Goal: Task Accomplishment & Management: Complete application form

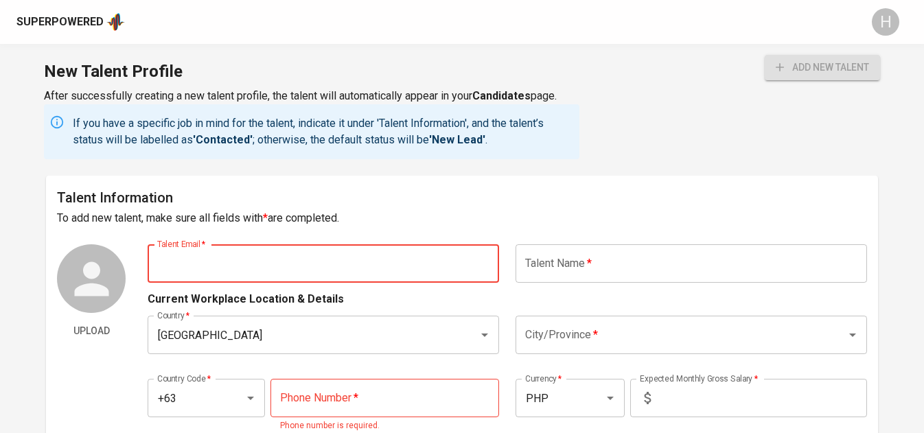
paste input "angelulorrainerivas26@gmail.com"
type input "angelulorrainerivas26@gmail.com"
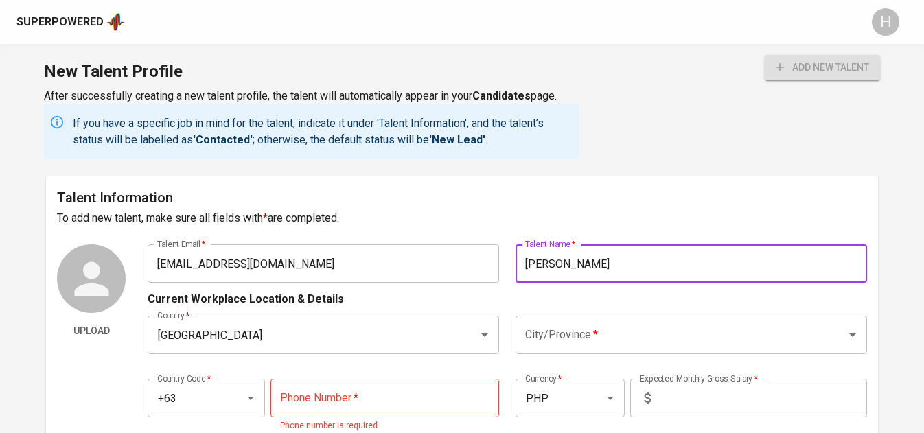
type input "[PERSON_NAME]"
click at [603, 345] on input "City/Province   *" at bounding box center [672, 335] width 301 height 26
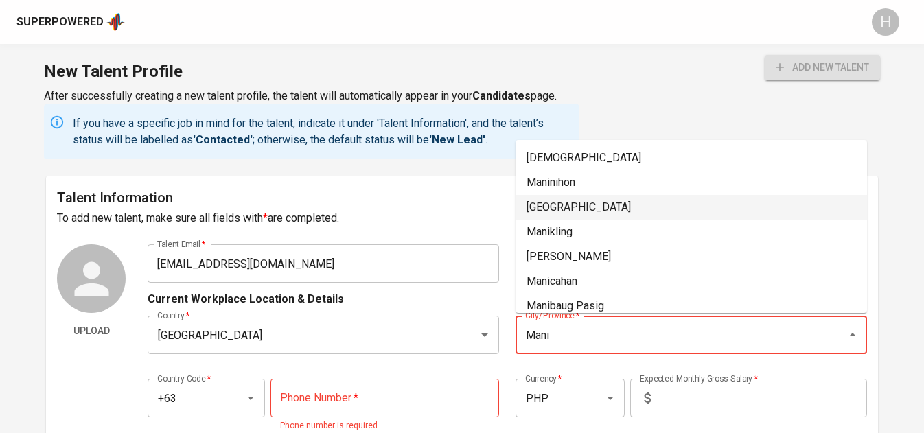
click at [588, 203] on li "Manila" at bounding box center [692, 207] width 352 height 25
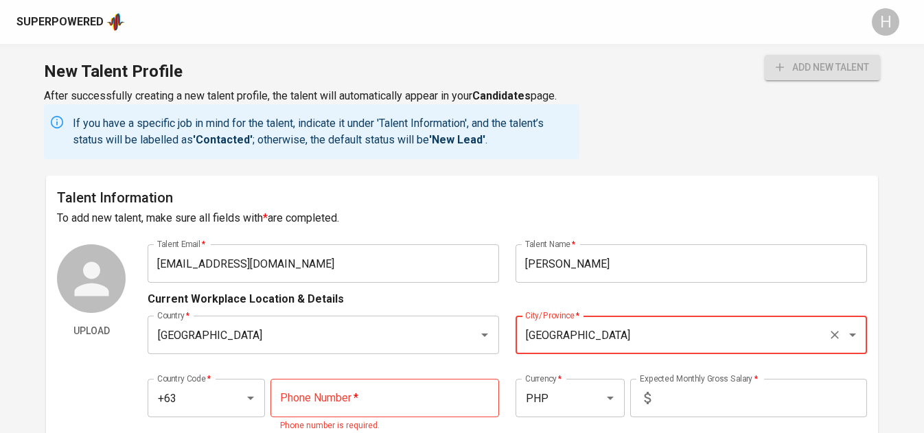
type input "Manila"
click at [365, 406] on input "tel" at bounding box center [385, 398] width 229 height 38
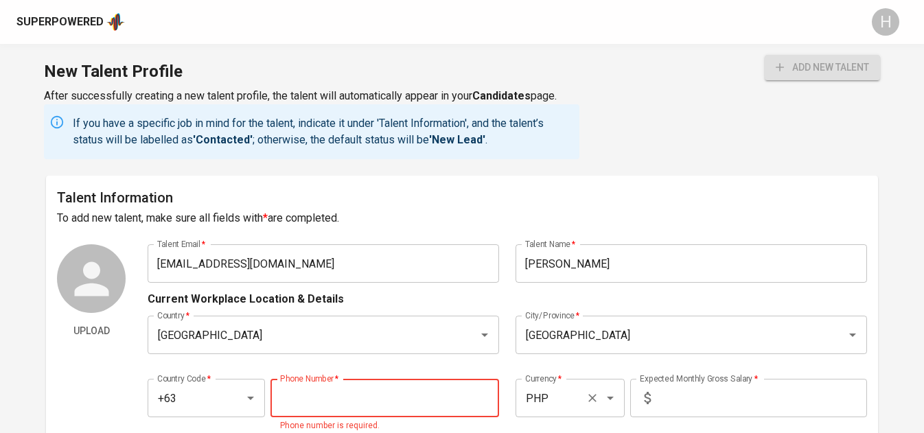
paste input "99998805900"
click at [282, 398] on input "99998805900" at bounding box center [385, 398] width 229 height 38
click at [737, 400] on input "text" at bounding box center [761, 398] width 211 height 38
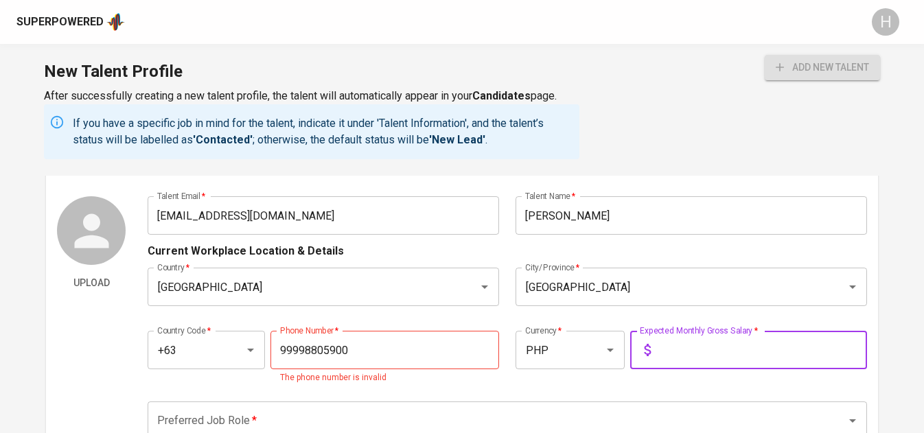
scroll to position [49, 0]
click at [286, 348] on input "99998805900" at bounding box center [385, 349] width 229 height 38
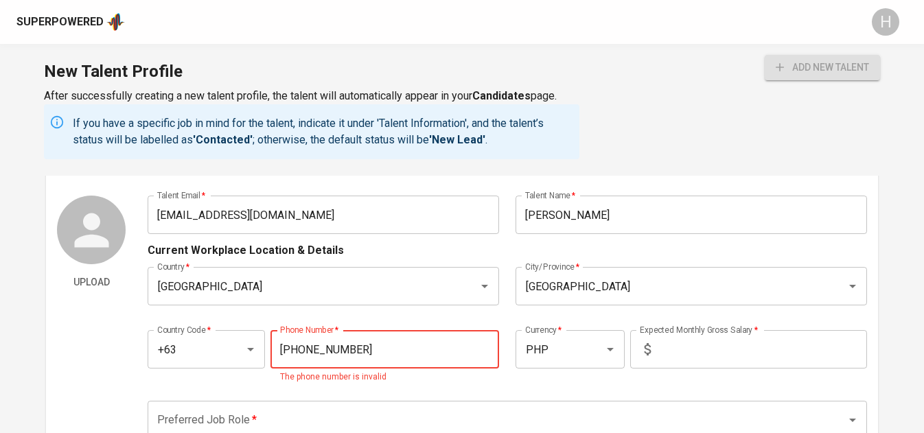
type input "999-880-5900"
click at [711, 350] on input "text" at bounding box center [761, 349] width 211 height 38
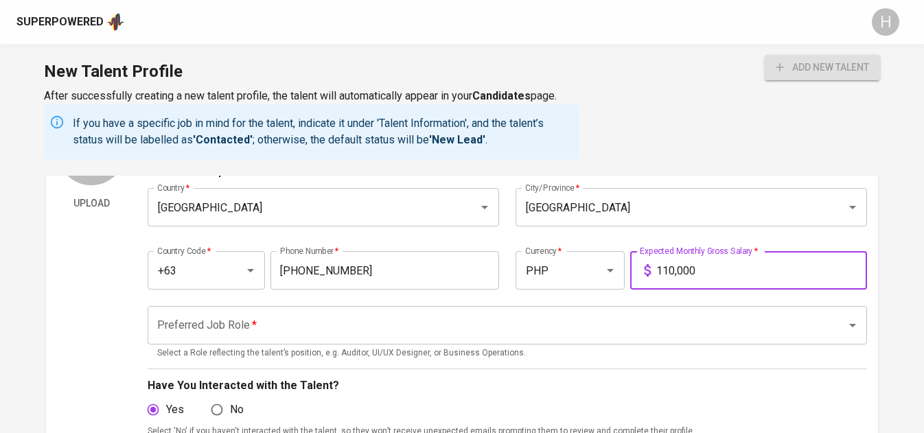
scroll to position [139, 0]
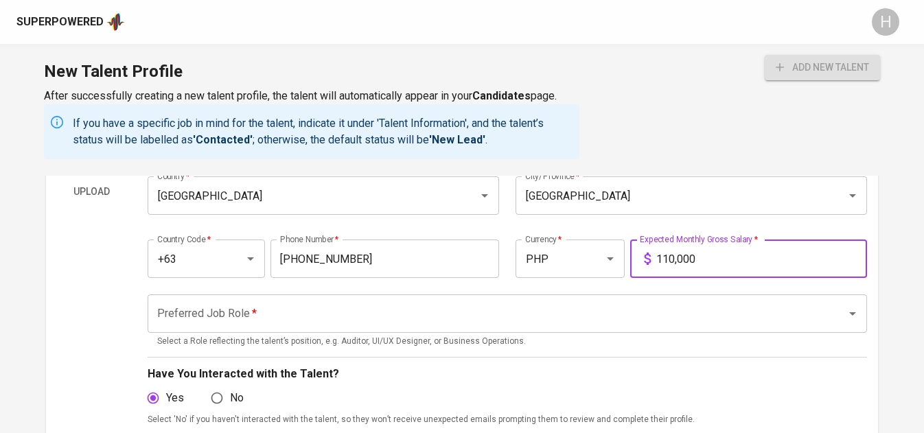
type input "110,000"
click at [522, 308] on input "Preferred Job Role   *" at bounding box center [488, 314] width 668 height 26
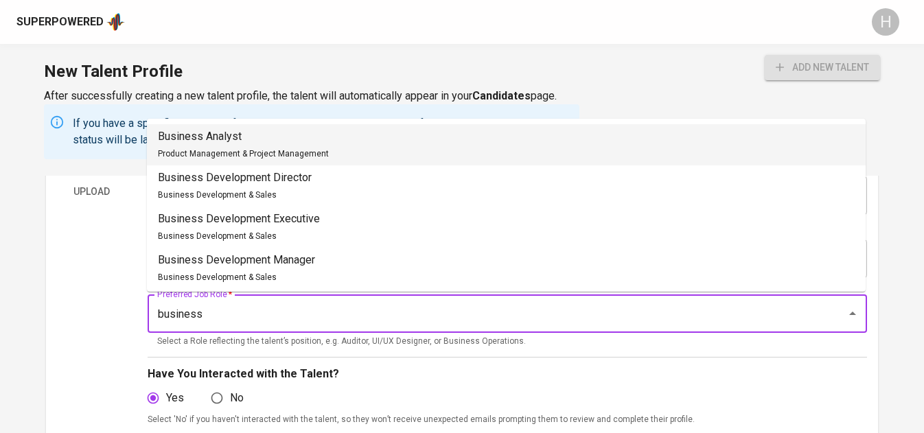
click at [309, 150] on span "Product Management & Project Management" at bounding box center [243, 154] width 171 height 10
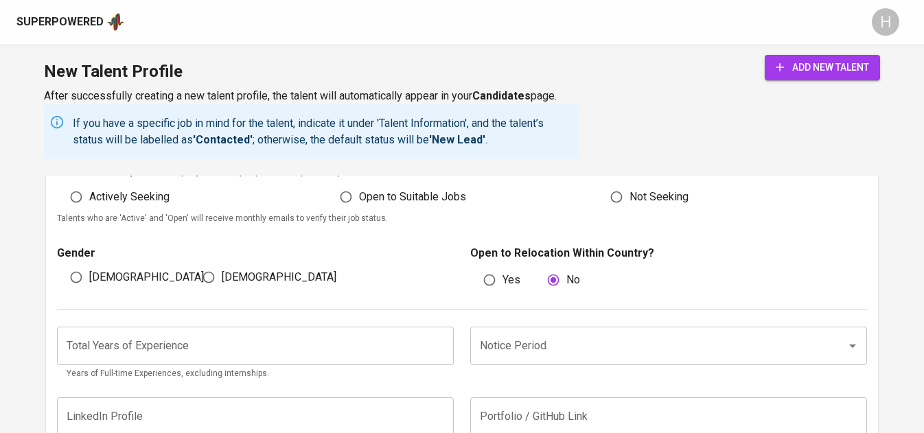
scroll to position [778, 0]
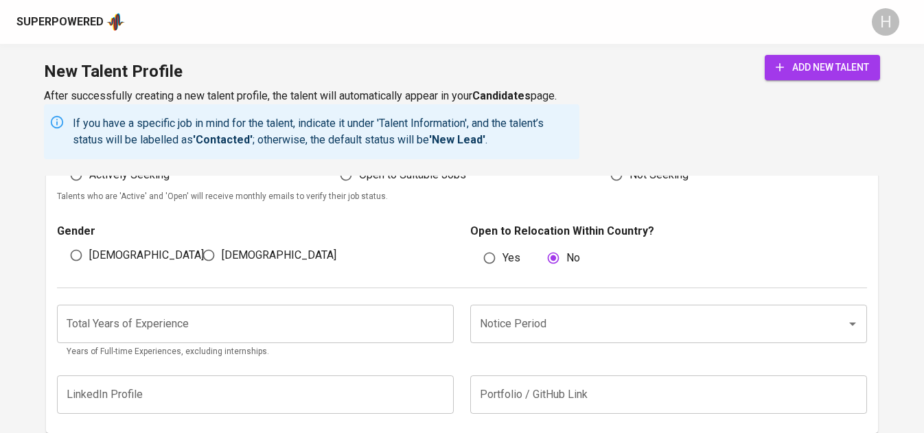
type input "Business Analyst"
click at [139, 175] on div "New Talent Profile After successfully creating a new talent profile, the talent…" at bounding box center [462, 110] width 924 height 132
click at [133, 178] on span "Actively Seeking" at bounding box center [129, 175] width 80 height 16
click at [89, 178] on input "Actively Seeking" at bounding box center [76, 175] width 26 height 26
radio input "true"
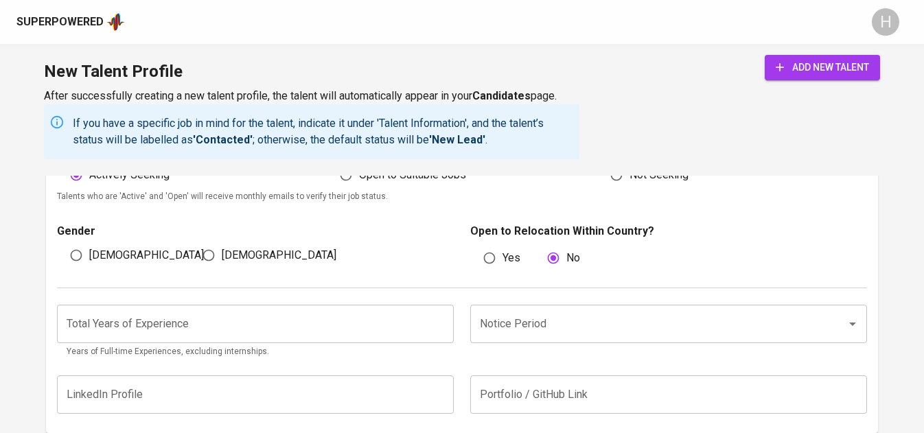
click at [211, 257] on input "Female" at bounding box center [209, 255] width 26 height 26
radio input "true"
click at [267, 334] on input "number" at bounding box center [255, 324] width 397 height 38
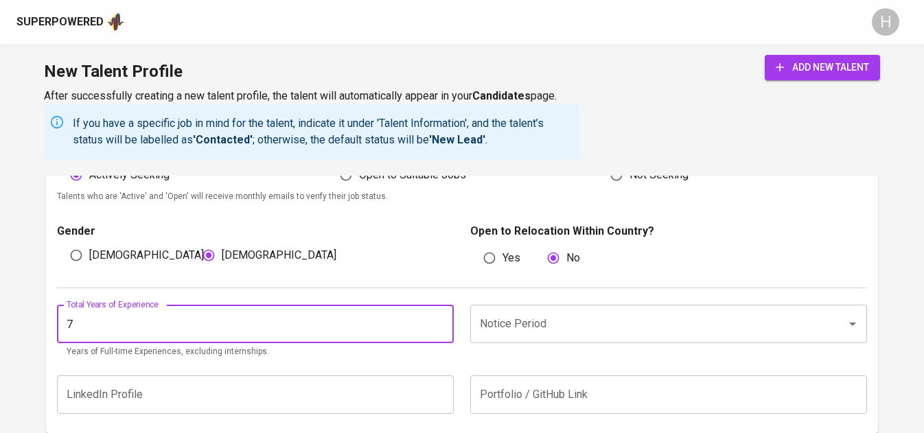
type input "7"
click at [551, 332] on input "Notice Period" at bounding box center [650, 324] width 346 height 26
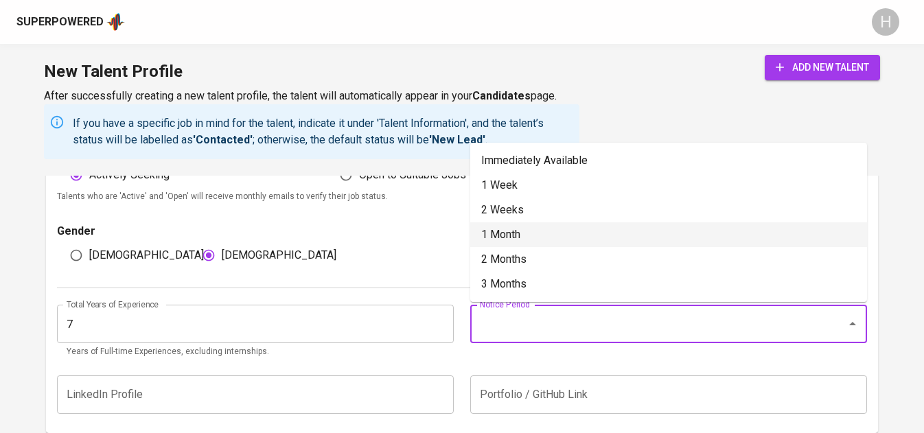
click at [505, 233] on li "1 Month" at bounding box center [668, 234] width 397 height 25
type input "1 Month"
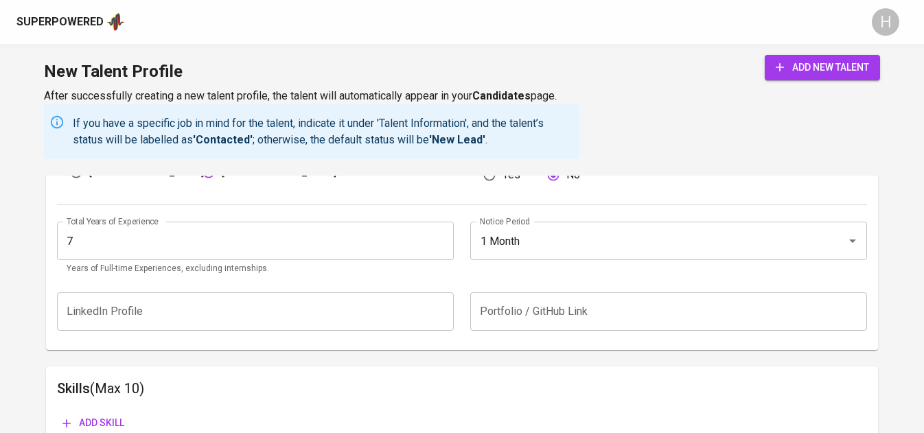
scroll to position [871, 0]
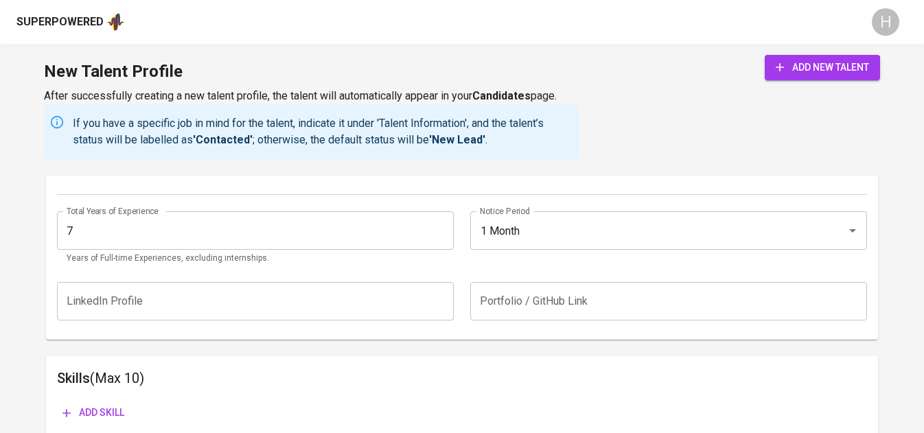
click at [309, 294] on input "text" at bounding box center [255, 301] width 397 height 38
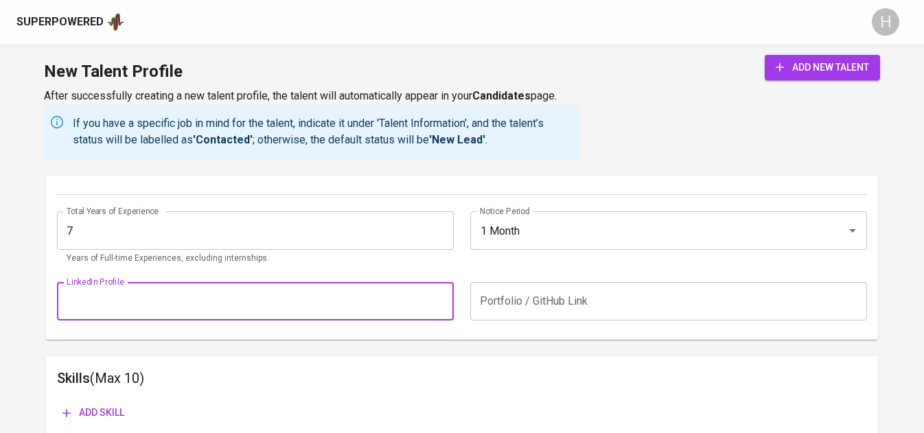
click at [814, 80] on div "add new talent" at bounding box center [822, 107] width 115 height 104
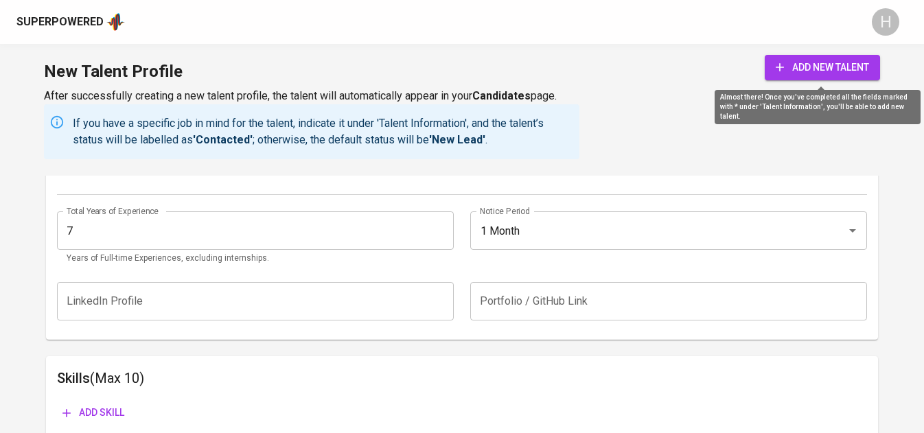
click at [813, 73] on span "add new talent" at bounding box center [822, 67] width 93 height 17
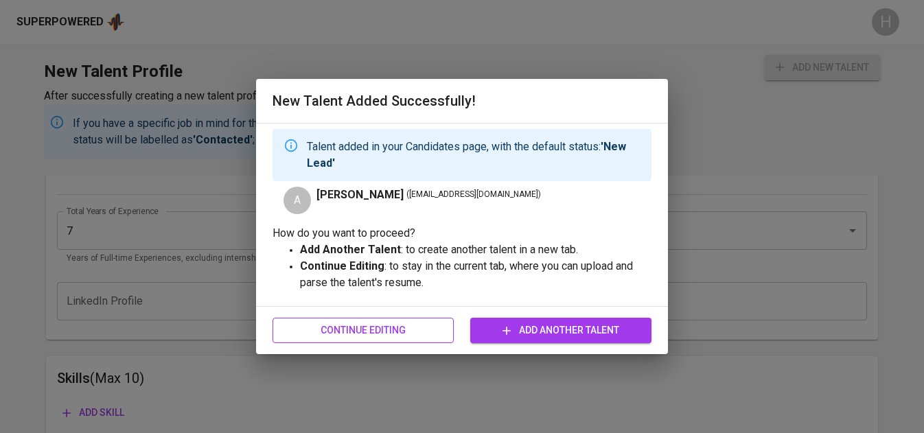
click at [368, 326] on span "Continue Editing" at bounding box center [363, 330] width 159 height 17
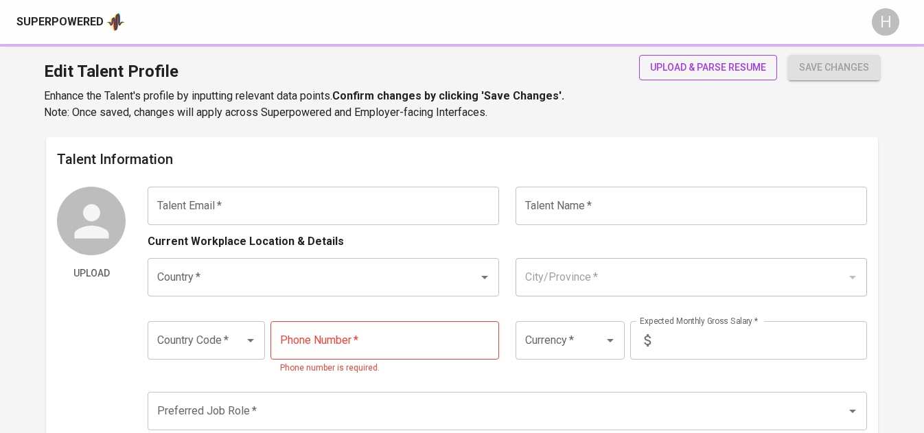
type input "angelulorrainerivas26@gmail.com"
type input "[PERSON_NAME]"
type input "Philippines"
type input "Manila"
type input "+63"
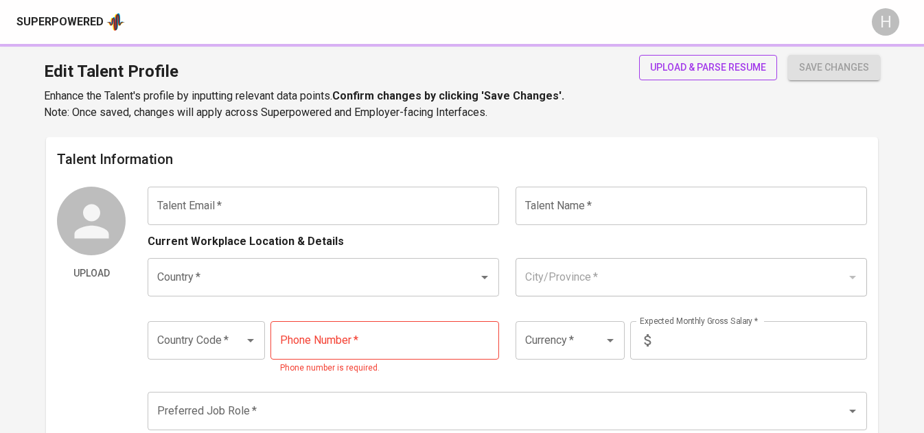
type input "999-880-5900"
type input "PHP"
type input "110,000"
type input "Business Analyst"
radio input "true"
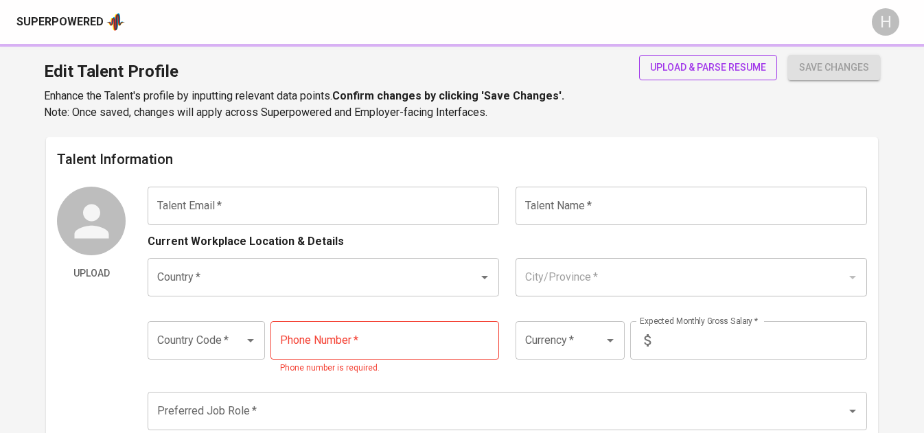
radio input "true"
type input "7"
type input "1 Month"
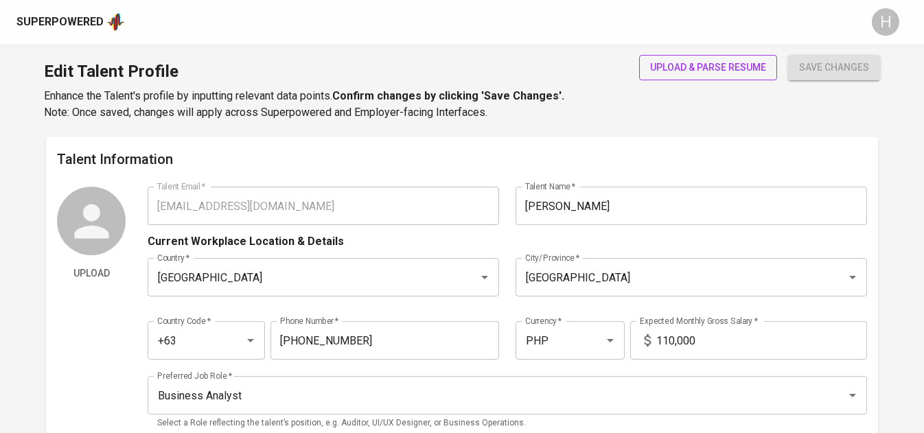
click at [711, 67] on span "upload & parse resume" at bounding box center [708, 67] width 116 height 17
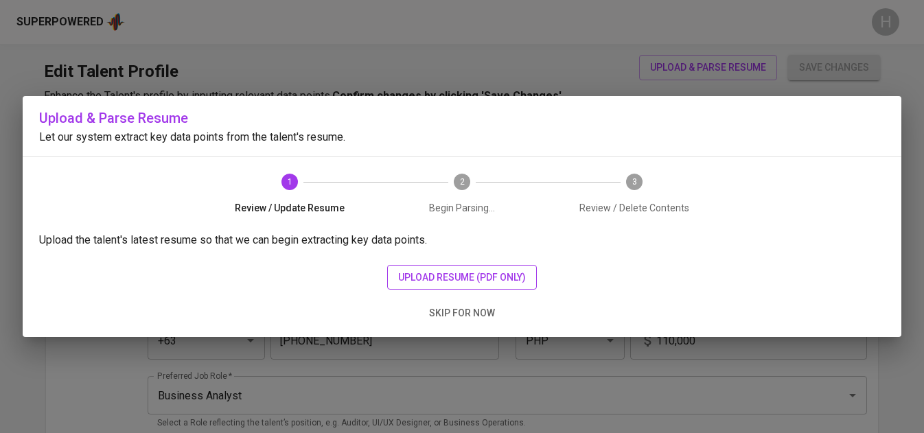
click at [401, 282] on span "upload resume (pdf only)" at bounding box center [462, 277] width 128 height 17
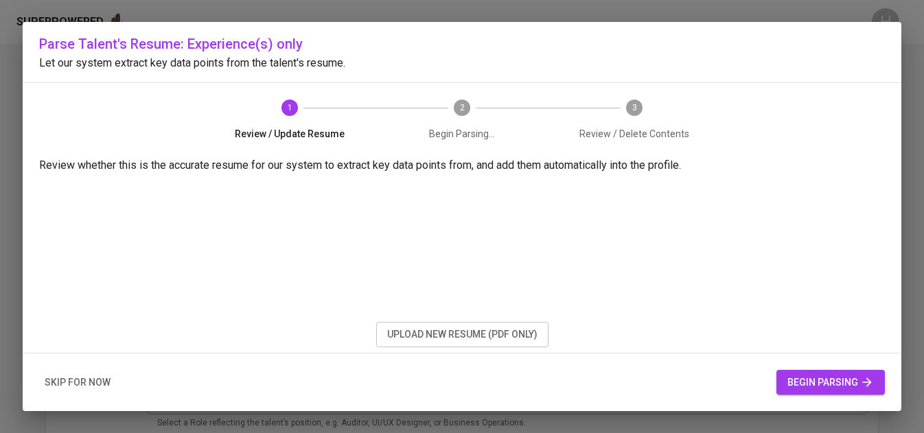
click at [805, 387] on span "begin parsing" at bounding box center [831, 382] width 87 height 17
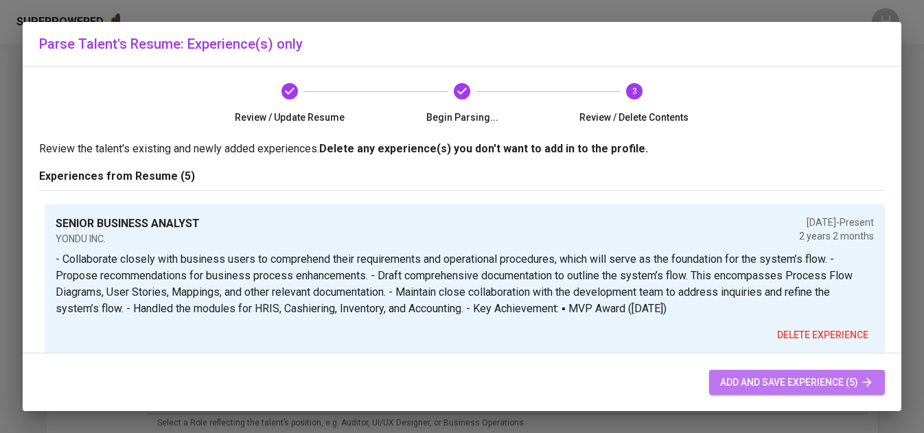
click at [821, 377] on span "add and save experience (5)" at bounding box center [797, 382] width 154 height 17
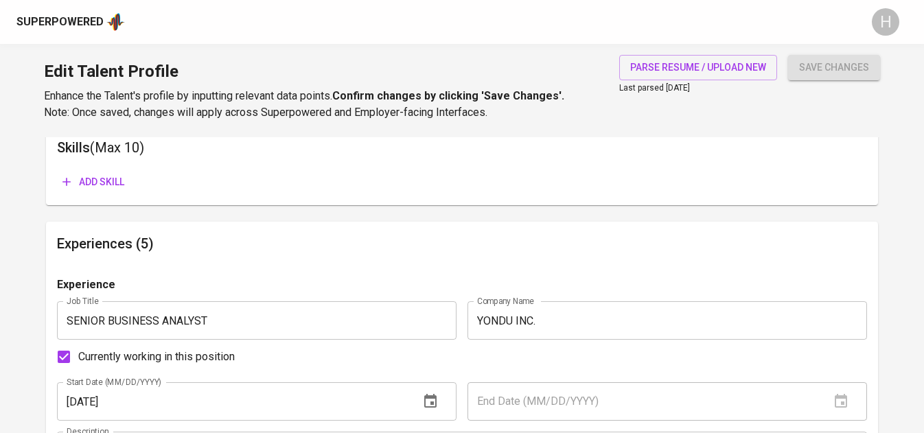
scroll to position [726, 0]
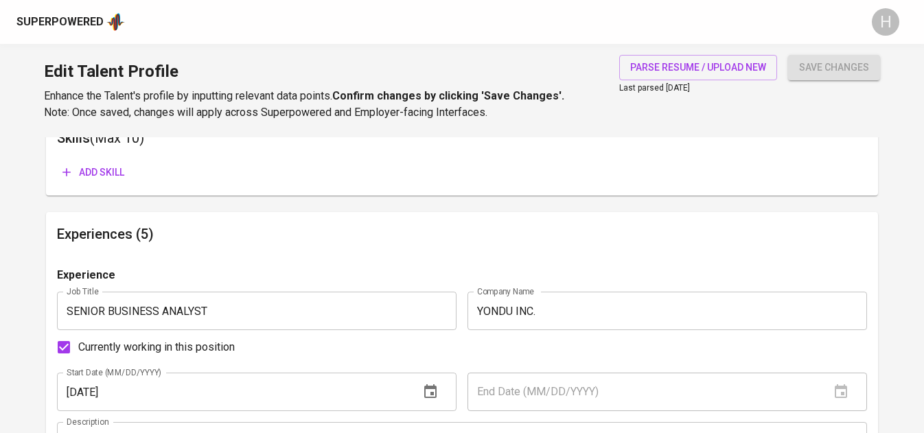
click at [94, 172] on span "Add skill" at bounding box center [93, 172] width 62 height 17
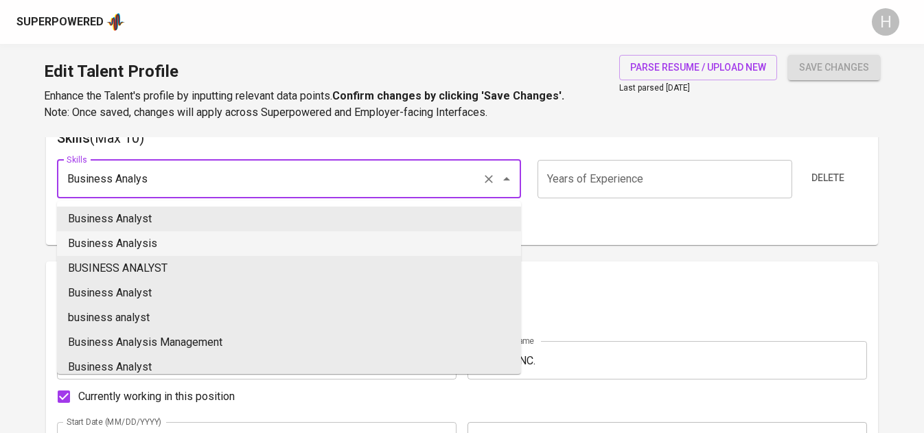
click at [168, 241] on li "Business Analysis" at bounding box center [289, 243] width 464 height 25
type input "Business Analysis"
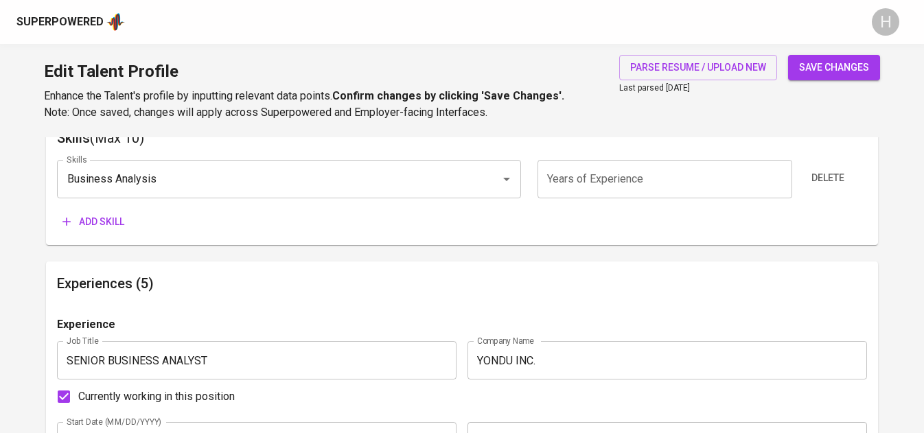
click at [115, 231] on button "Add skill" at bounding box center [93, 221] width 73 height 25
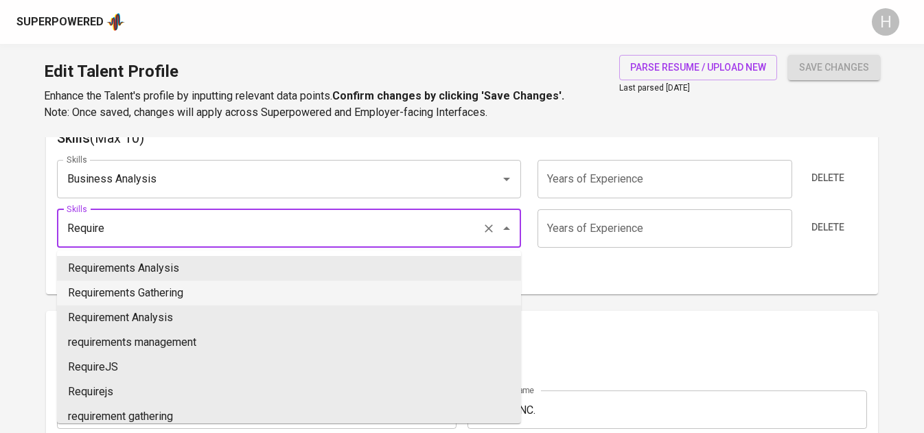
click at [127, 288] on li "Requirements Gathering" at bounding box center [289, 293] width 464 height 25
type input "Requirements Gathering"
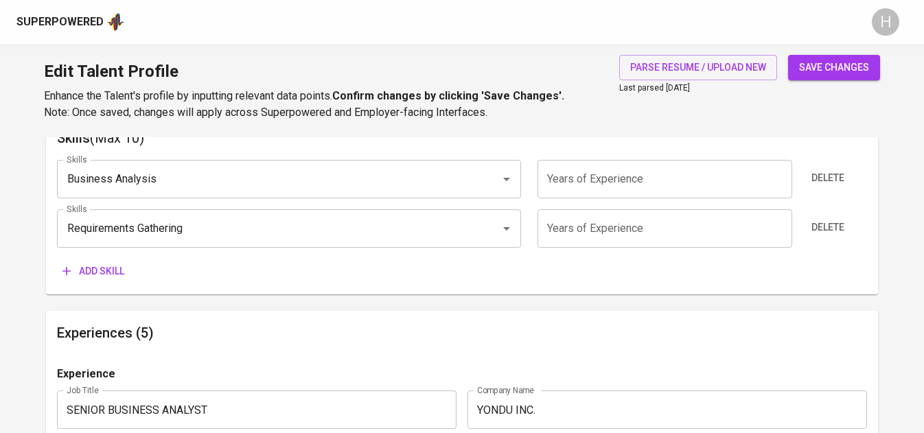
click at [100, 266] on span "Add skill" at bounding box center [93, 271] width 62 height 17
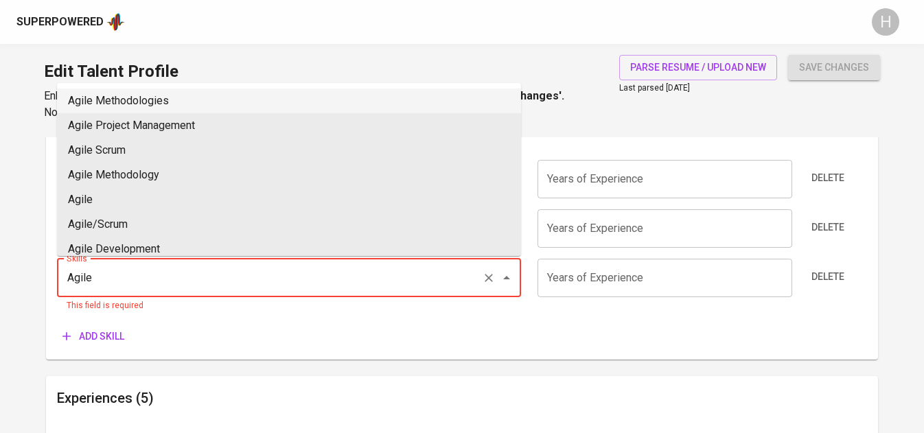
click at [132, 107] on li "Agile Methodologies" at bounding box center [289, 101] width 464 height 25
type input "Agile Methodologies"
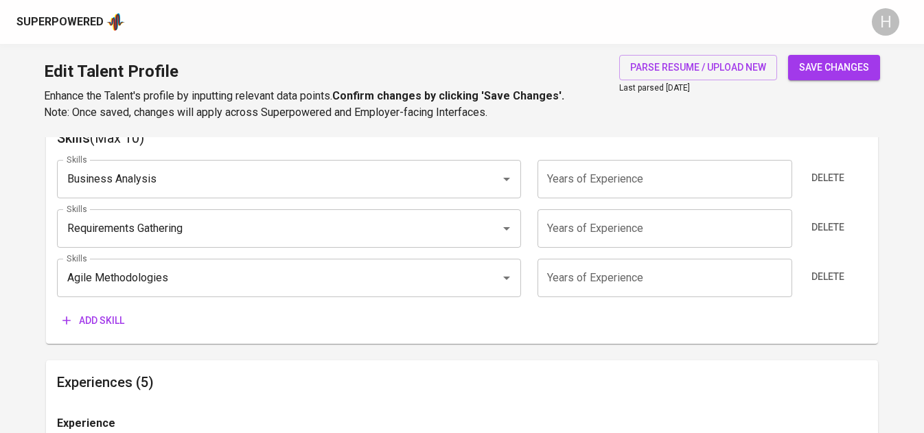
click at [105, 317] on span "Add skill" at bounding box center [93, 320] width 62 height 17
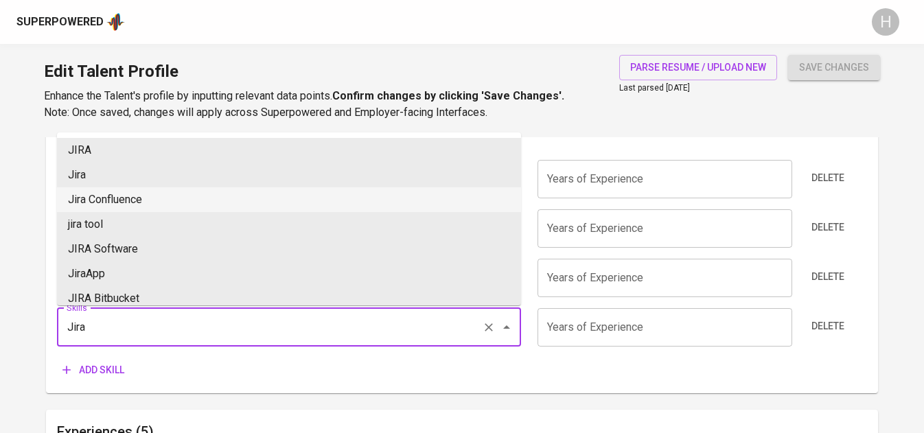
click at [133, 201] on li "Jira Confluence" at bounding box center [289, 199] width 464 height 25
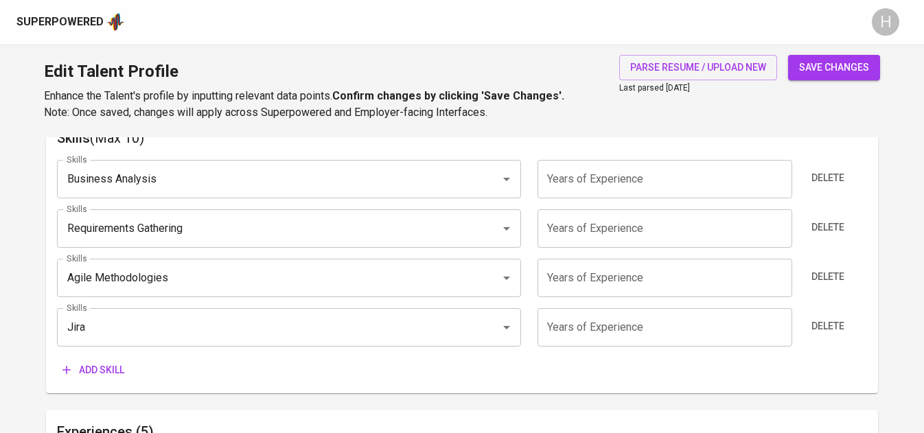
type input "Jira Confluence"
click at [111, 365] on span "Add skill" at bounding box center [93, 370] width 62 height 17
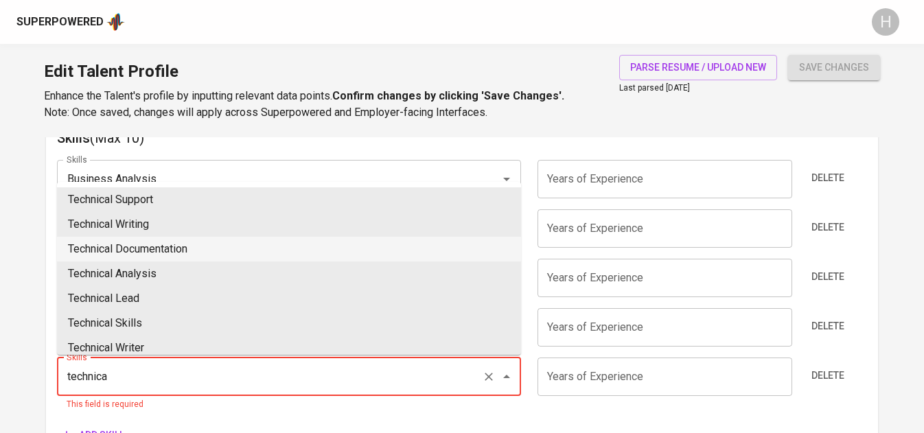
click at [253, 239] on li "Technical Documentation" at bounding box center [289, 249] width 464 height 25
type input "Technical Documentation"
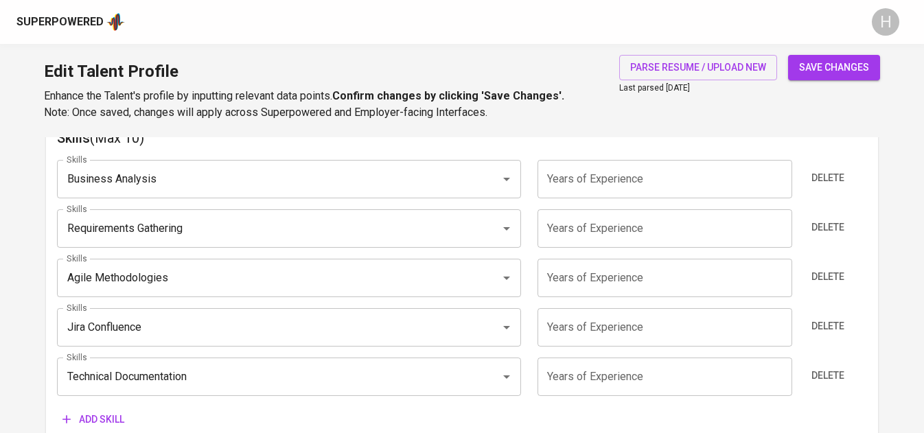
click at [841, 62] on span "save changes" at bounding box center [834, 67] width 70 height 17
click at [136, 207] on div "Skills Business Analysis Skills Years of Experience Years of Experience Delete …" at bounding box center [462, 291] width 810 height 284
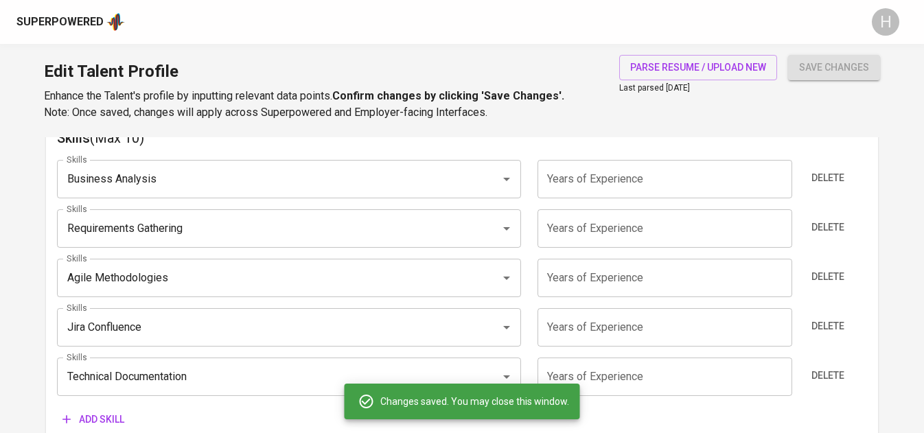
type input "Technical Documentation"
type input "Jira Confluence"
type input "Requirements Gathering"
type input "Business Analysis"
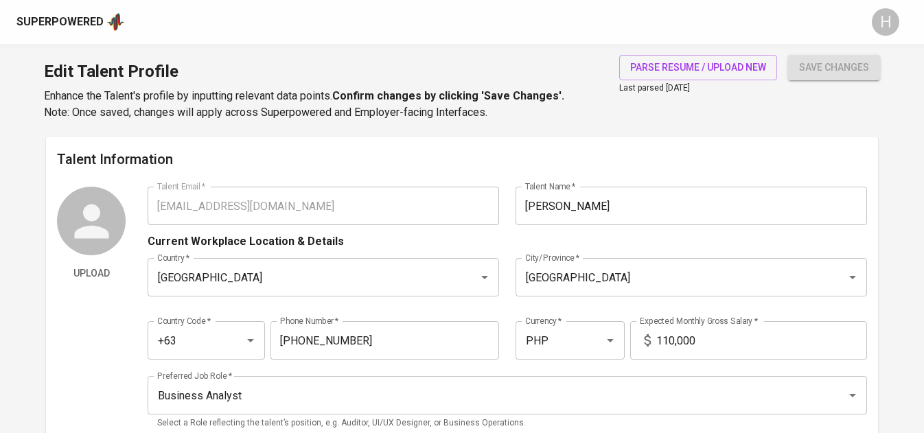
click at [54, 23] on div "Superpowered" at bounding box center [59, 22] width 87 height 16
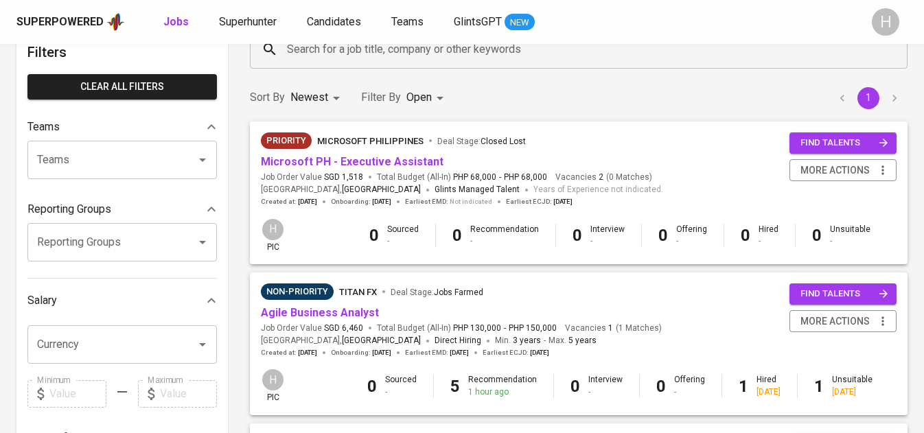
scroll to position [85, 0]
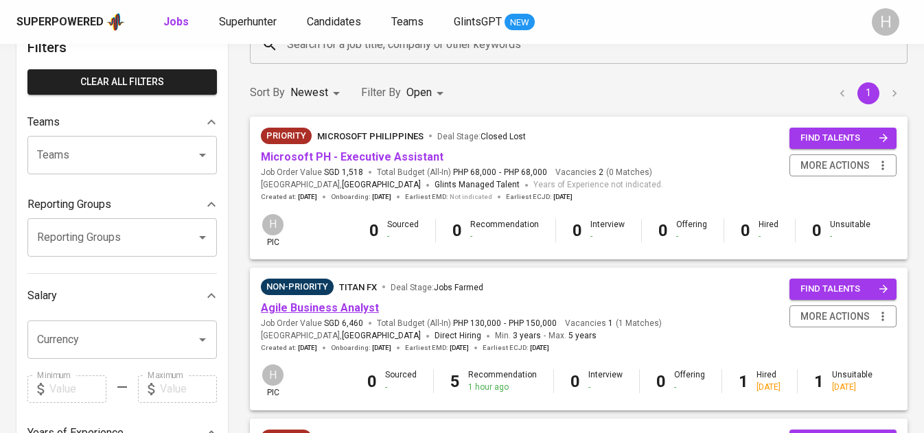
click at [321, 312] on link "Agile Business Analyst" at bounding box center [320, 307] width 118 height 13
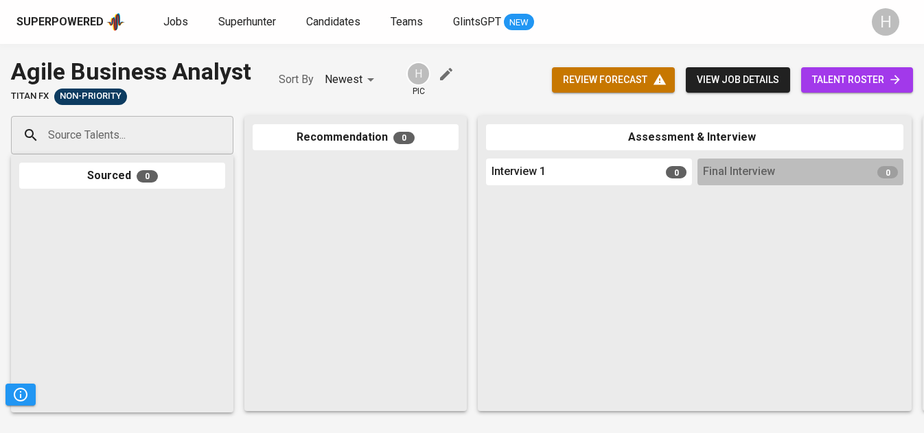
click at [169, 150] on div "Source Talents..." at bounding box center [122, 135] width 222 height 38
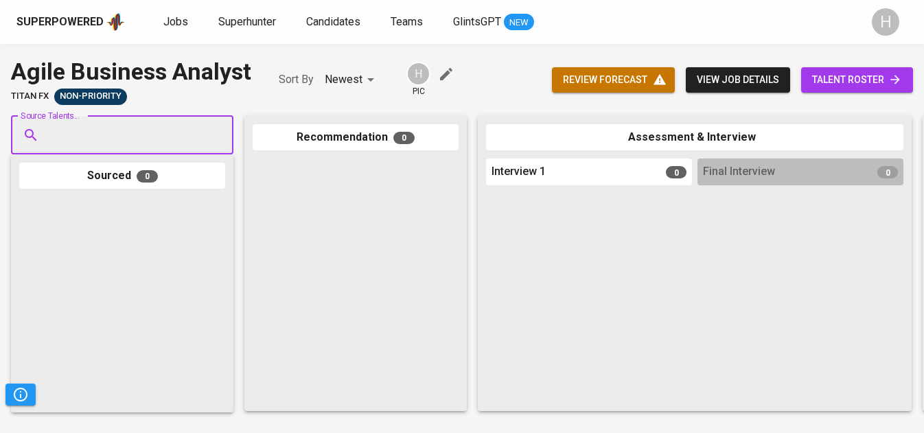
paste input "angelulorrainerivas26@gmail.com"
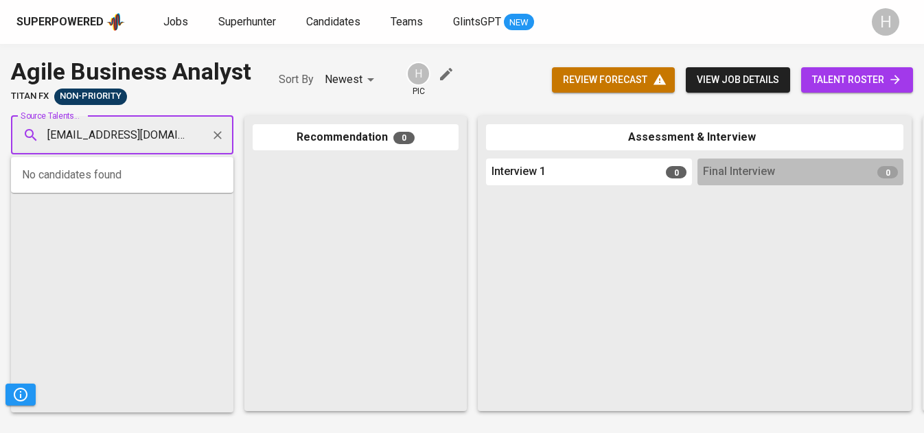
scroll to position [0, 27]
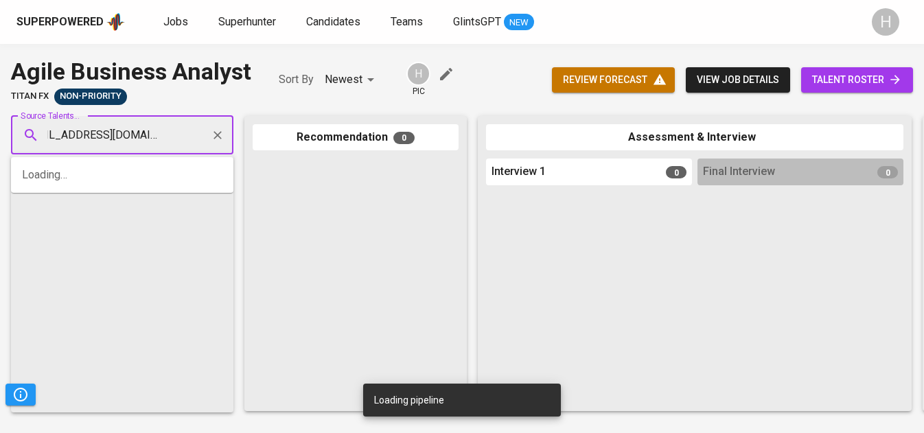
type input "angelulorrainerivas26@gmail.com"
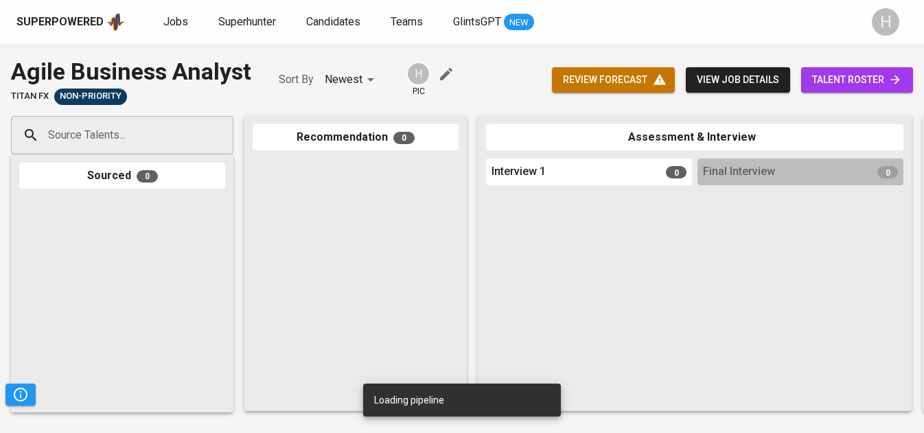
scroll to position [0, 0]
click at [125, 147] on input "Source Talents..." at bounding box center [117, 135] width 144 height 26
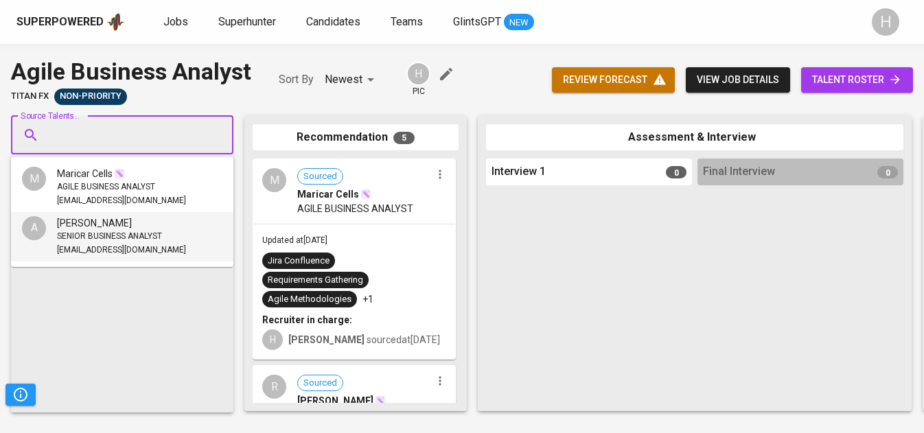
click at [95, 230] on span "SENIOR BUSINESS ANALYST" at bounding box center [109, 237] width 105 height 14
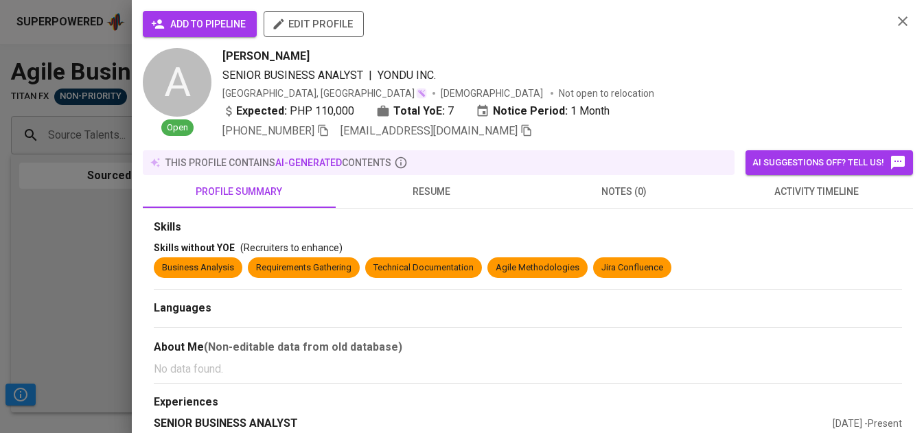
click at [216, 23] on span "add to pipeline" at bounding box center [200, 24] width 92 height 17
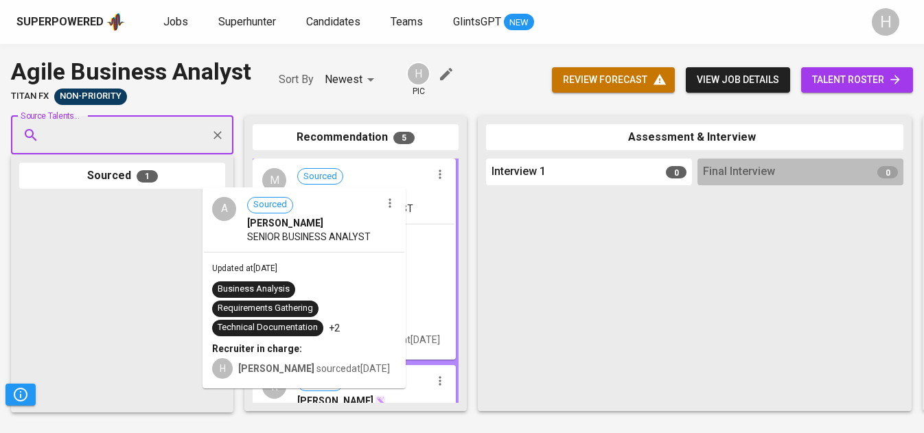
drag, startPoint x: 159, startPoint y: 253, endPoint x: 369, endPoint y: 243, distance: 211.0
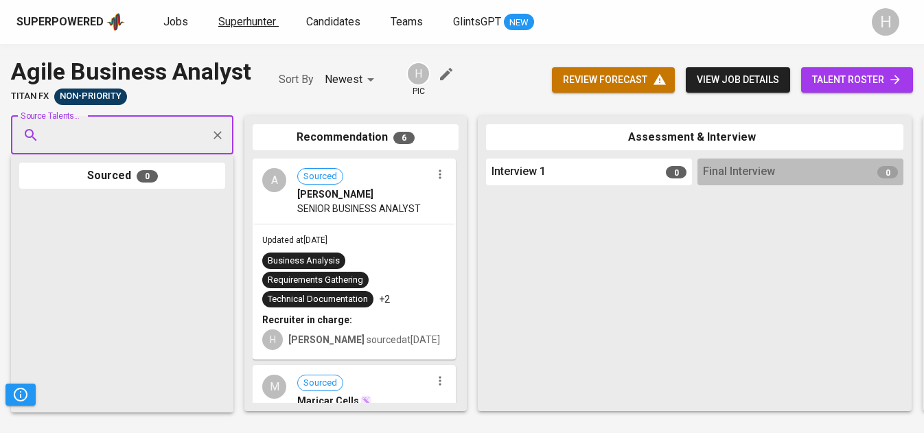
click at [237, 25] on span "Superhunter" at bounding box center [247, 21] width 58 height 13
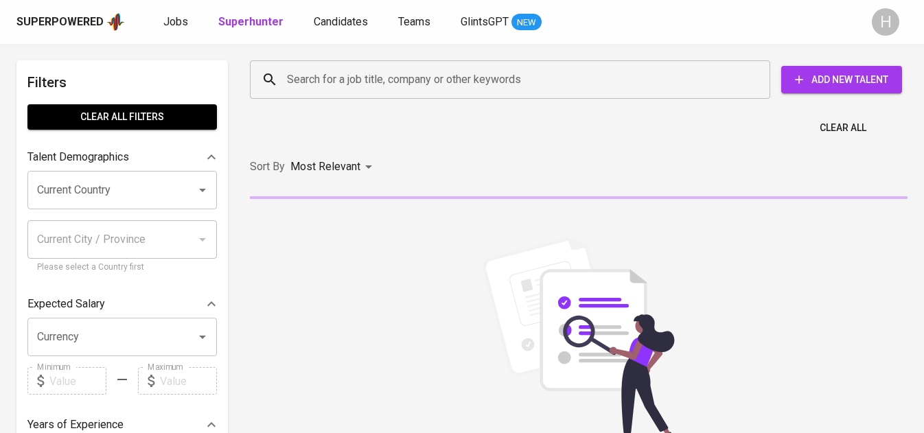
click at [378, 83] on input "Search for a job title, company or other keywords" at bounding box center [514, 80] width 460 height 26
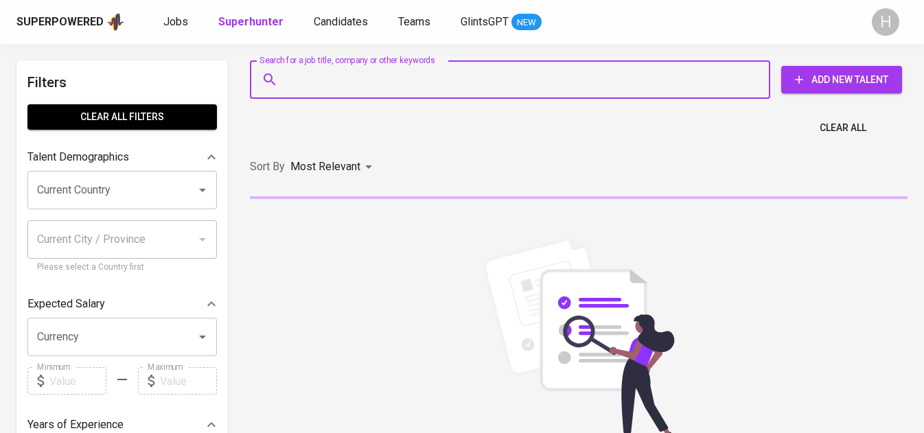
paste input "angelulorrainerivas26@gmail.com"
type input "angelulorrainerivas26@gmail.com"
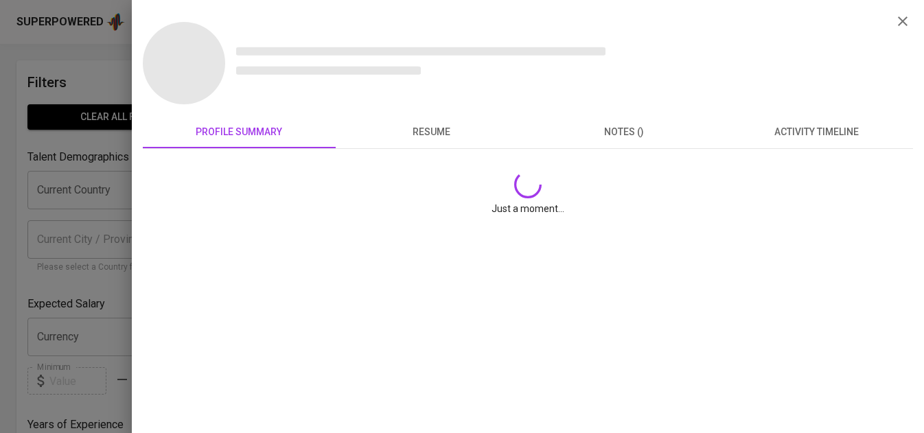
click at [46, 376] on div at bounding box center [462, 216] width 924 height 433
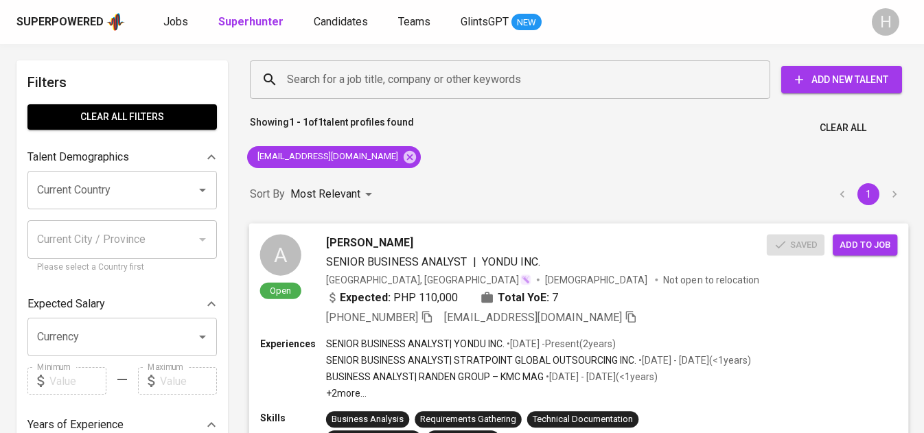
click at [884, 241] on span "Add to job" at bounding box center [865, 245] width 51 height 16
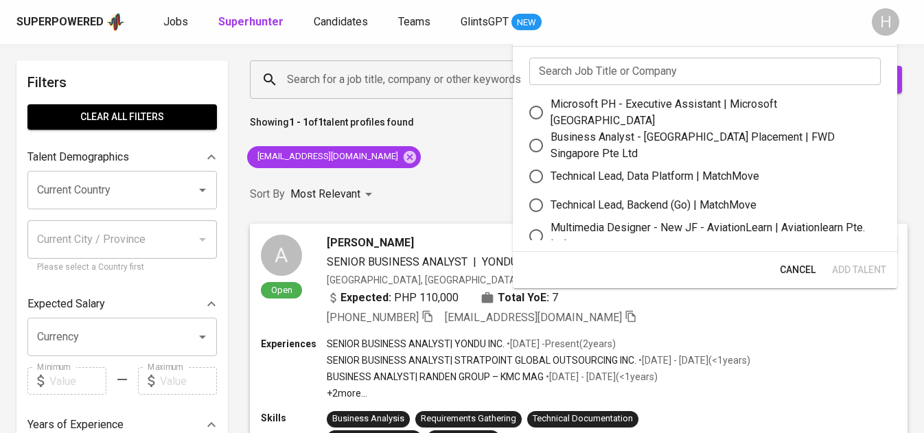
click at [627, 70] on input "text" at bounding box center [705, 71] width 352 height 27
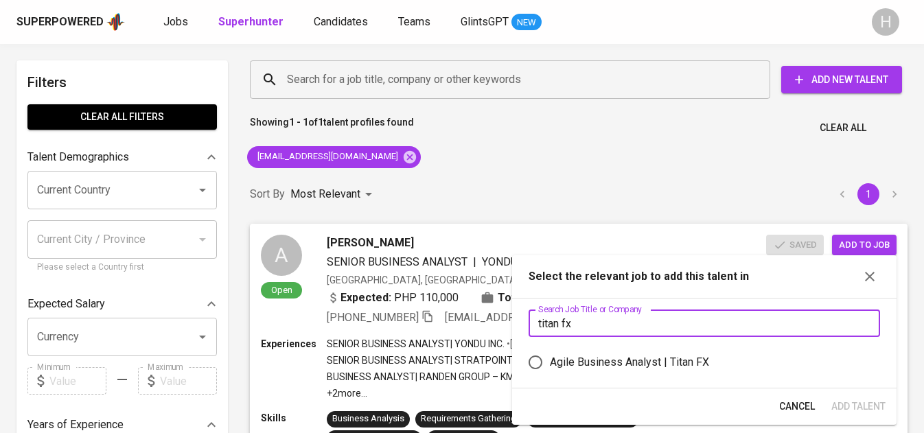
type input "titan fx"
click at [670, 366] on div "Agile Business Analyst | Titan FX" at bounding box center [629, 362] width 159 height 16
click at [550, 366] on input "Agile Business Analyst | Titan FX" at bounding box center [535, 362] width 29 height 29
radio input "true"
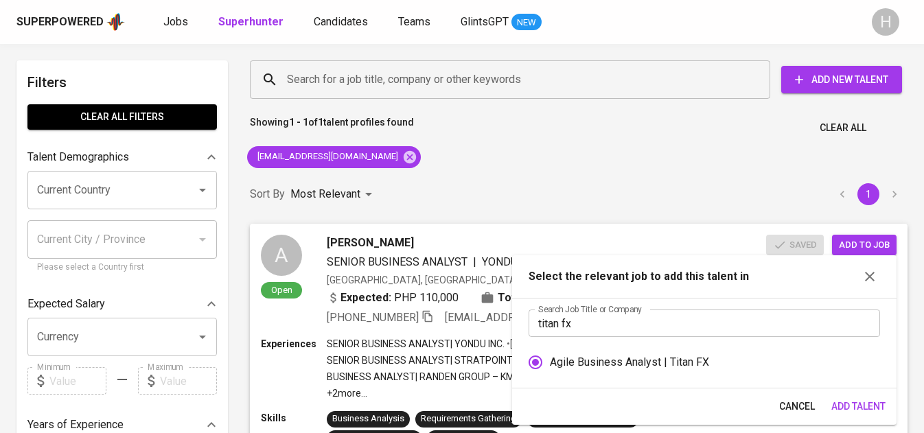
click at [860, 403] on span "Add Talent" at bounding box center [858, 406] width 54 height 17
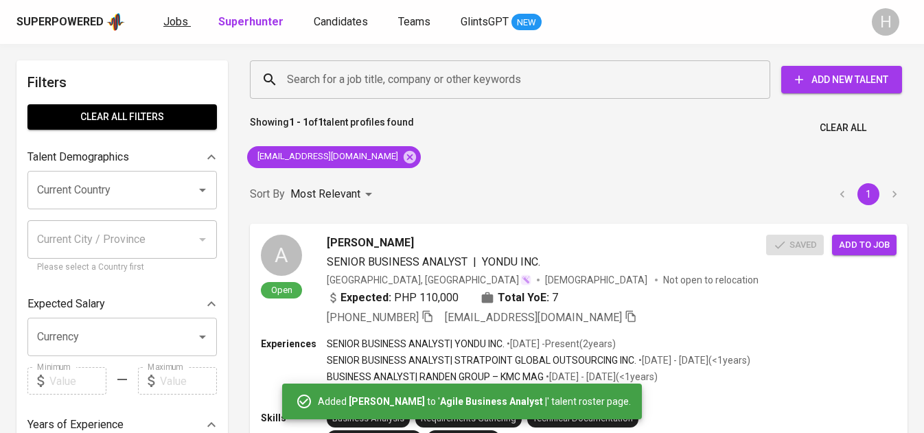
click at [163, 21] on span "Jobs" at bounding box center [175, 21] width 25 height 13
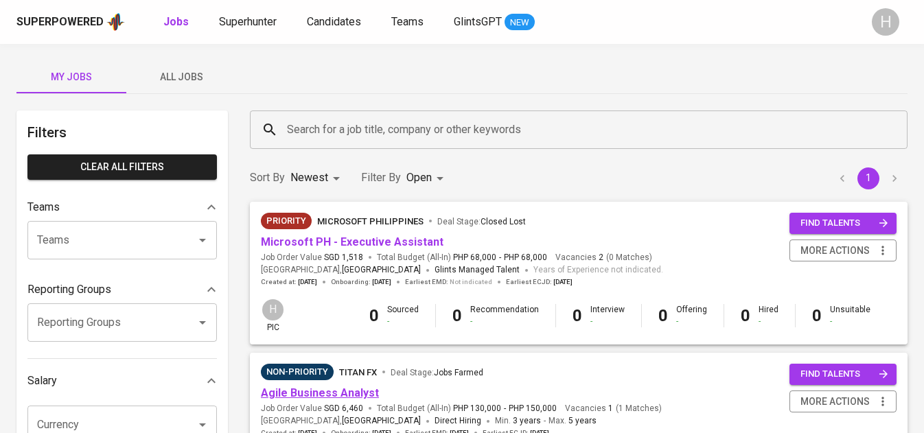
click at [339, 398] on link "Agile Business Analyst" at bounding box center [320, 393] width 118 height 13
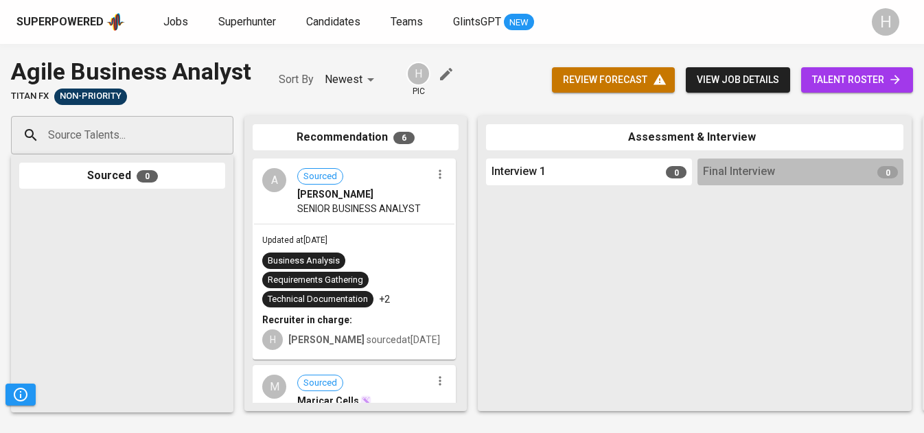
click at [867, 80] on span "talent roster" at bounding box center [857, 79] width 90 height 17
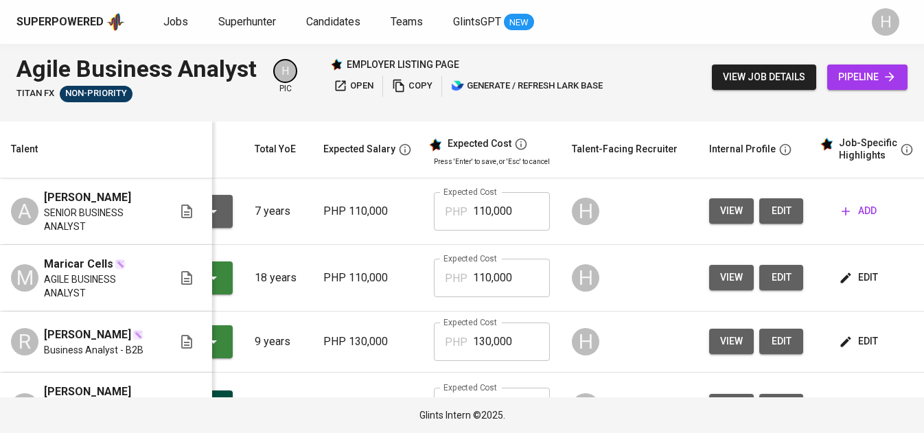
scroll to position [0, 251]
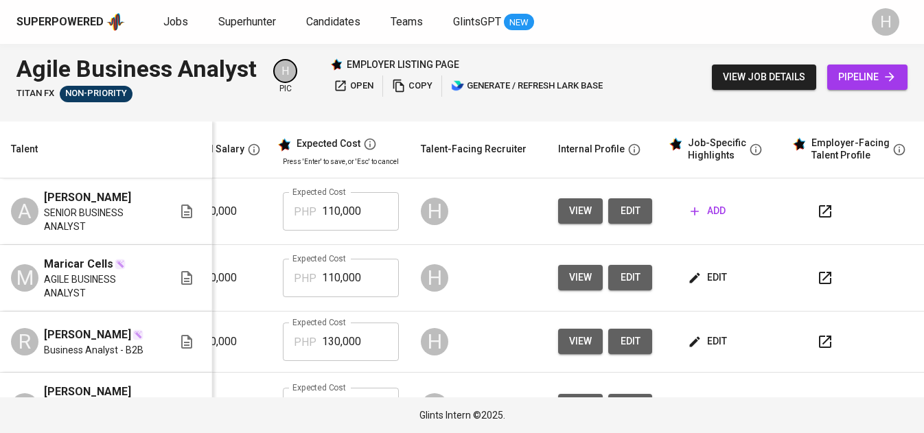
click at [702, 217] on span "add" at bounding box center [708, 211] width 35 height 17
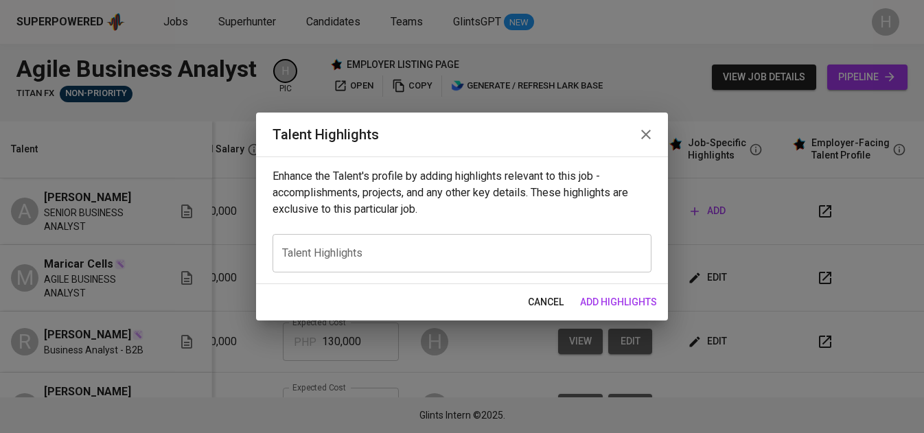
click at [385, 261] on div "x Talent Highlights" at bounding box center [462, 253] width 379 height 38
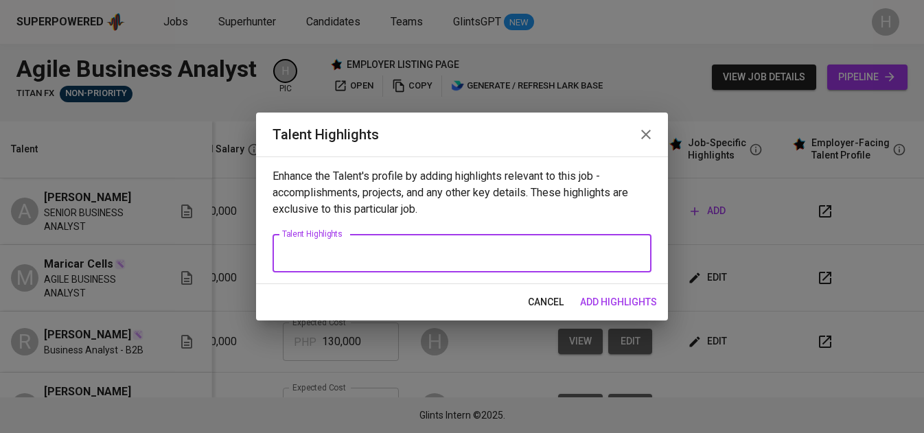
paste textarea "An IT Business Analyst with nearly seven years of experience in software develo…"
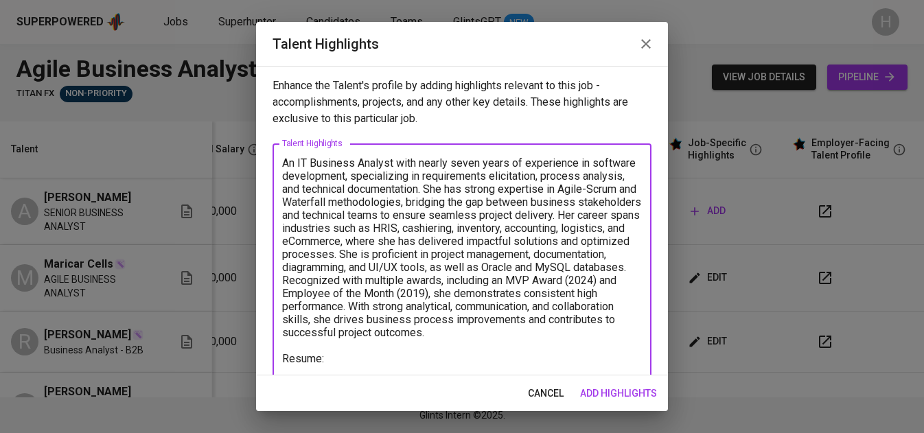
paste textarea "https://glints.sg.larksuite.com/file/ORoWbhQALorZttxymWflKsZngGh"
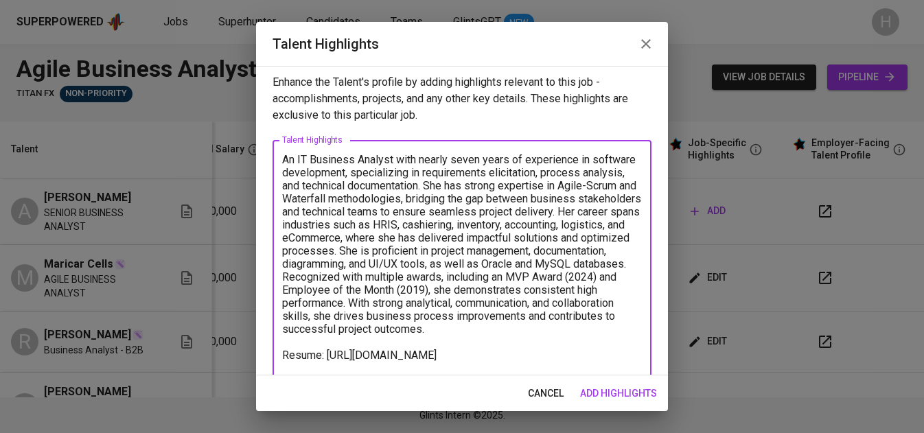
type textarea "An IT Business Analyst with nearly seven years of experience in software develo…"
click at [615, 391] on span "add highlights" at bounding box center [618, 393] width 77 height 17
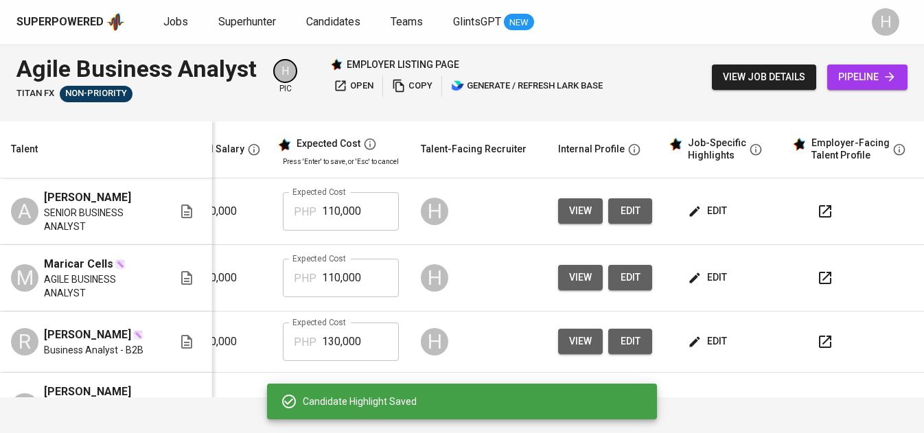
click at [690, 285] on icon "button" at bounding box center [695, 278] width 14 height 14
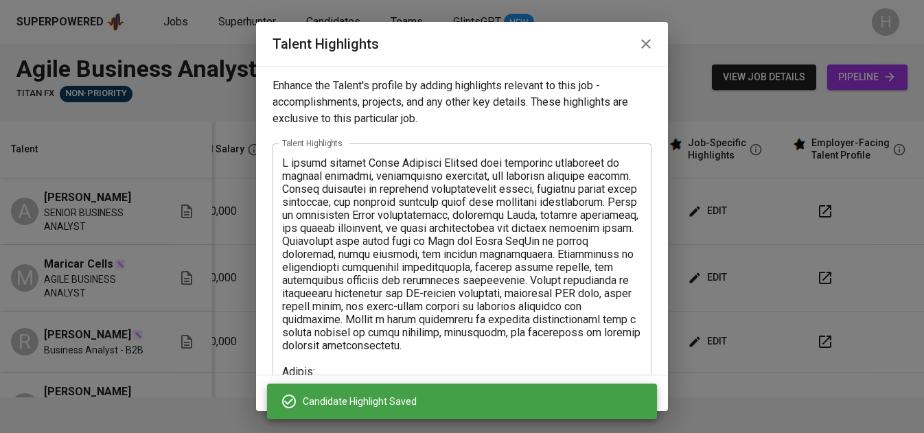
scroll to position [40, 0]
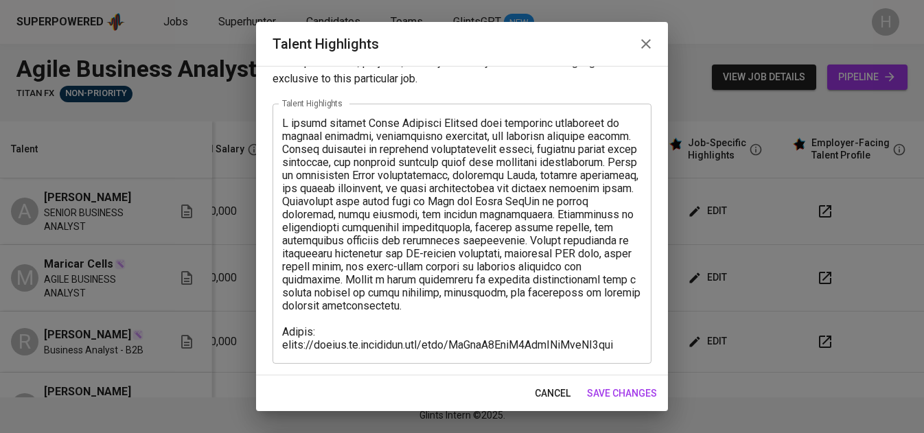
click at [346, 374] on div "Enhance the Talent's profile by adding highlights relevant to this job - accomp…" at bounding box center [462, 221] width 412 height 310
click at [609, 399] on span "save changes" at bounding box center [622, 393] width 70 height 17
click at [634, 389] on span "save changes" at bounding box center [622, 393] width 70 height 17
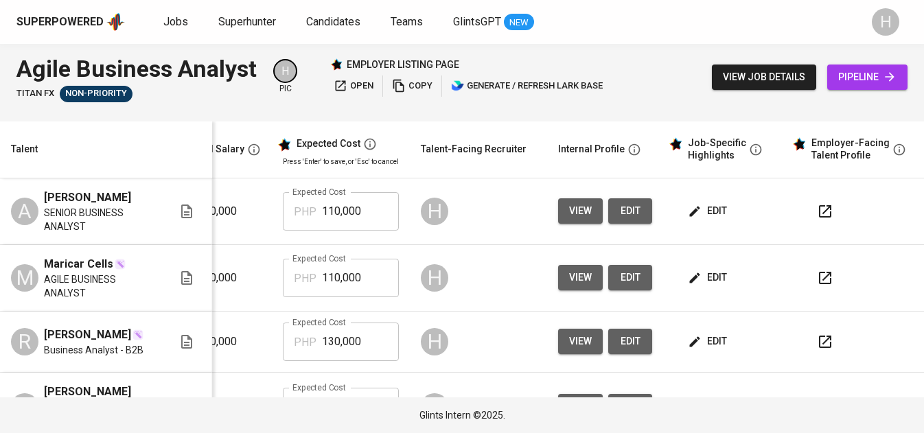
click at [700, 350] on span "edit" at bounding box center [709, 341] width 36 height 17
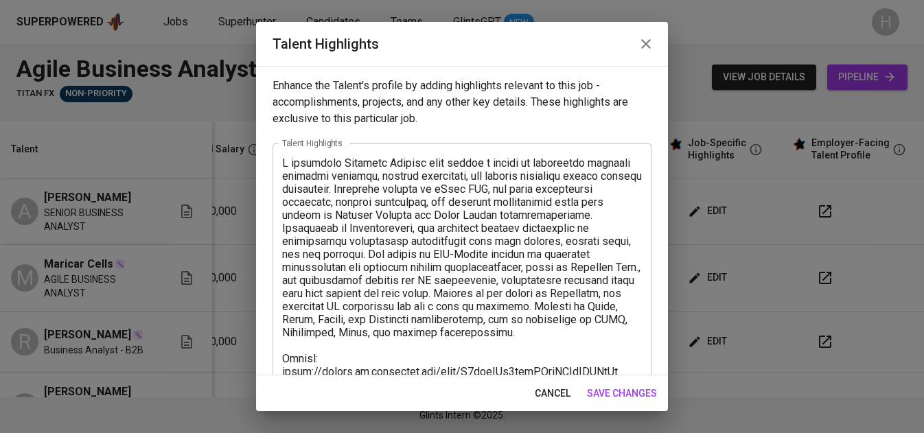
scroll to position [27, 0]
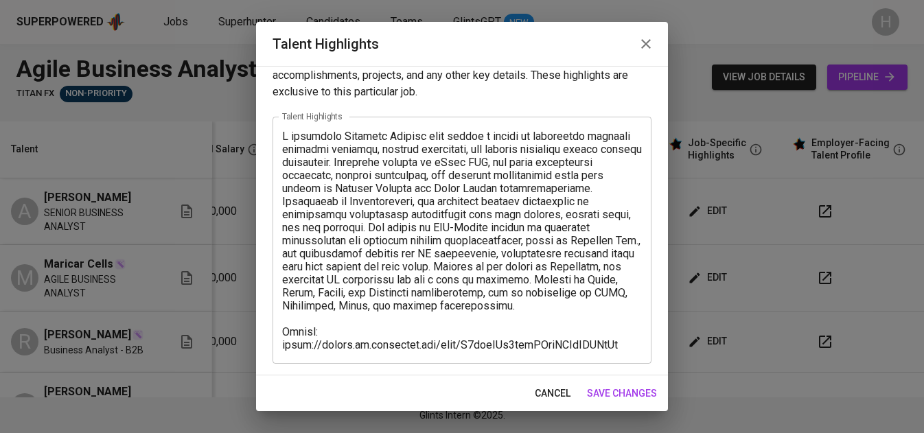
click at [612, 391] on span "save changes" at bounding box center [622, 393] width 70 height 17
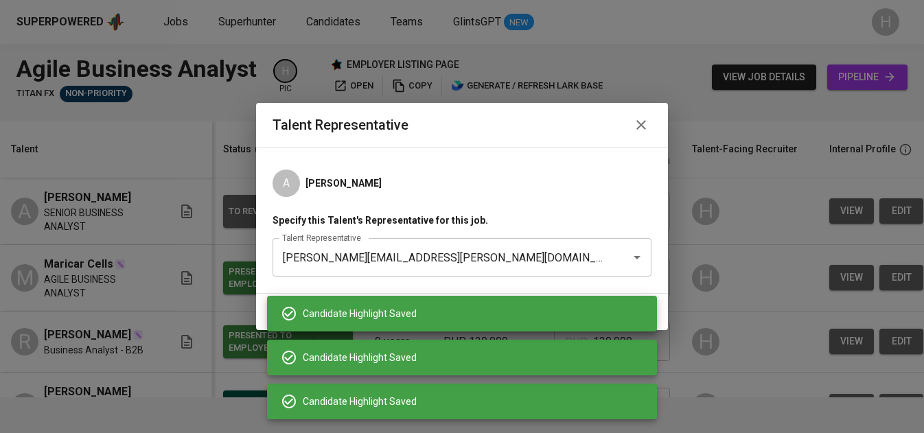
scroll to position [0, 251]
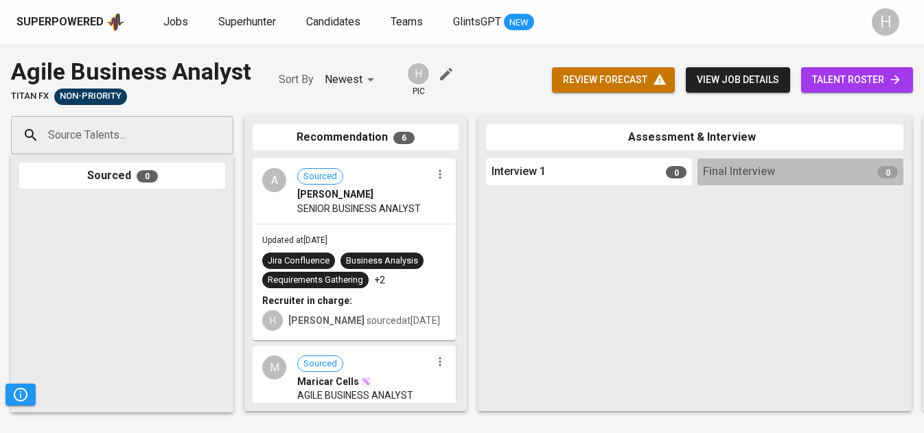
click at [876, 76] on span "talent roster" at bounding box center [857, 79] width 90 height 17
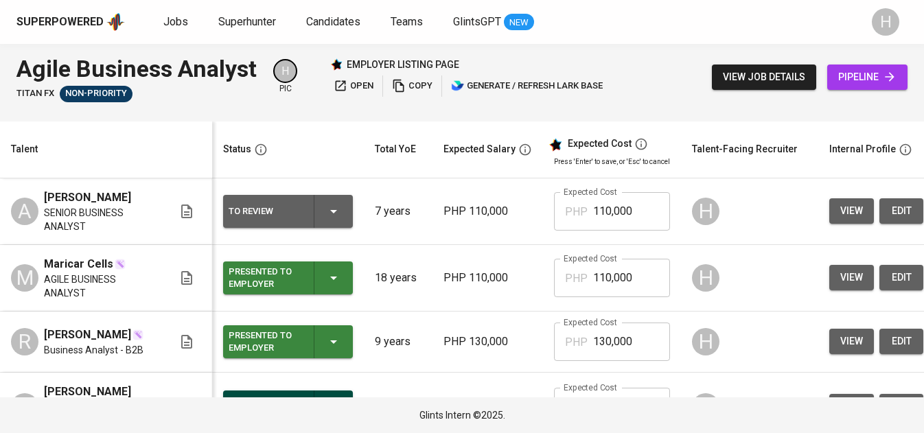
click at [343, 218] on button "To Review" at bounding box center [288, 211] width 130 height 33
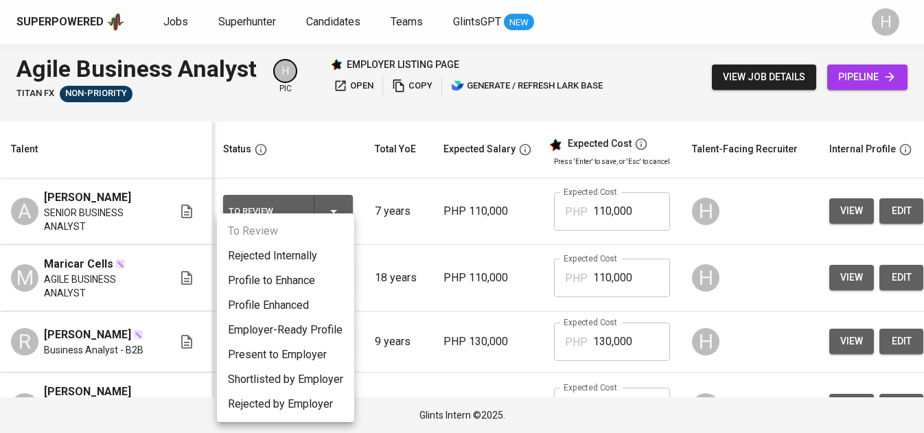
click at [290, 359] on li "Present to Employer" at bounding box center [285, 355] width 137 height 25
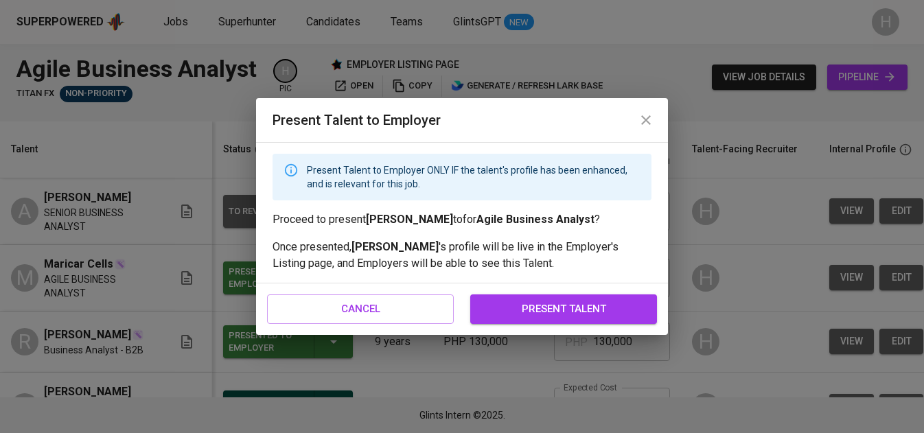
click at [606, 317] on span "present talent" at bounding box center [563, 309] width 157 height 18
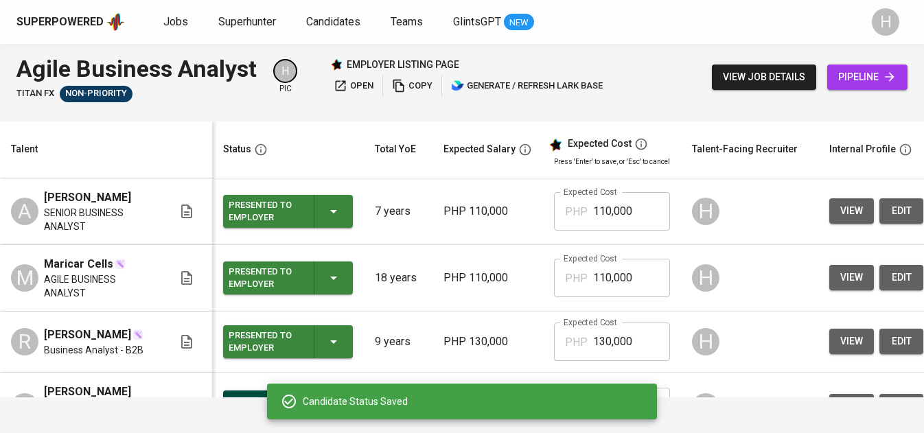
click at [413, 87] on span "copy" at bounding box center [412, 86] width 41 height 16
